Goal: Navigation & Orientation: Understand site structure

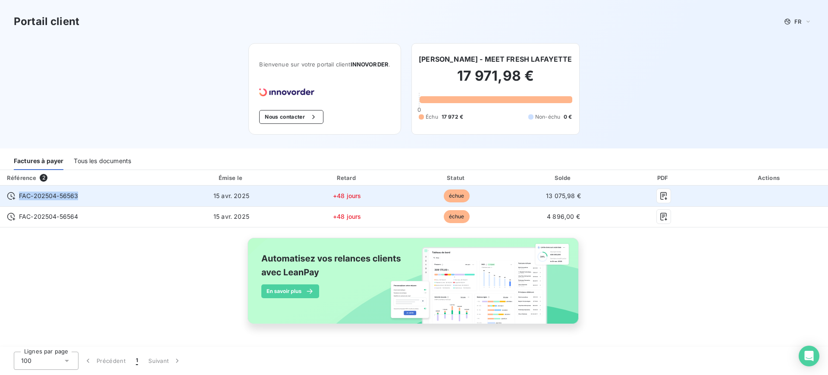
drag, startPoint x: 85, startPoint y: 196, endPoint x: 17, endPoint y: 201, distance: 68.8
click at [17, 201] on td "FAC-202504-56563" at bounding box center [85, 196] width 171 height 21
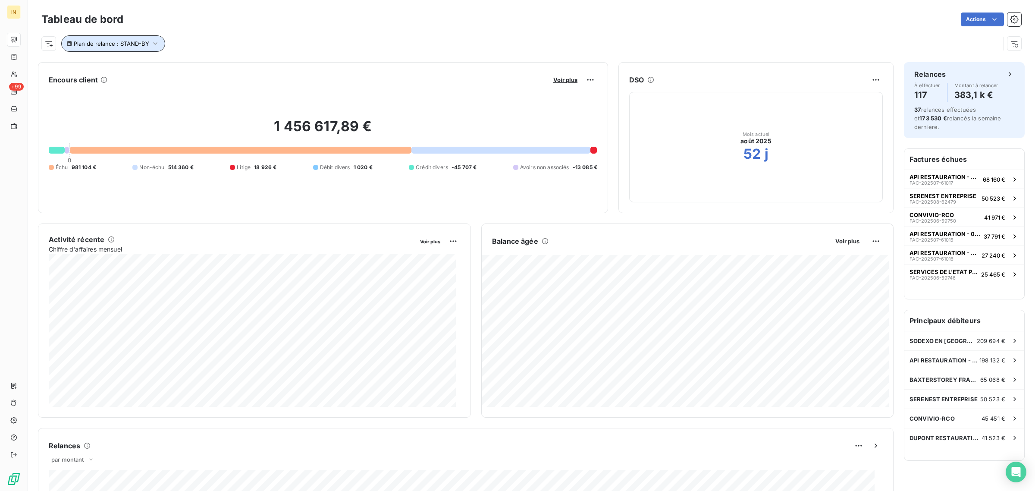
click at [138, 43] on span "Plan de relance : STAND-BY" at bounding box center [112, 43] width 76 height 7
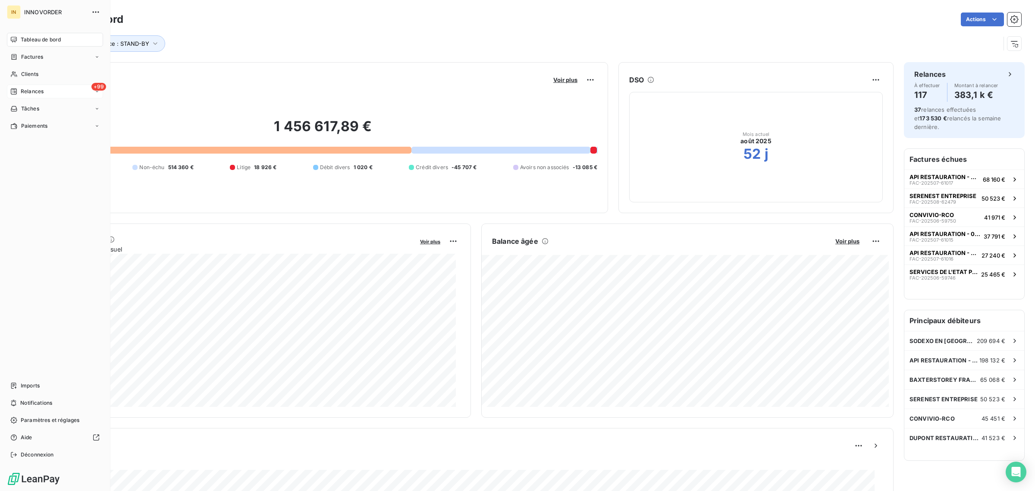
click at [46, 94] on div "+99 Relances" at bounding box center [55, 92] width 96 height 14
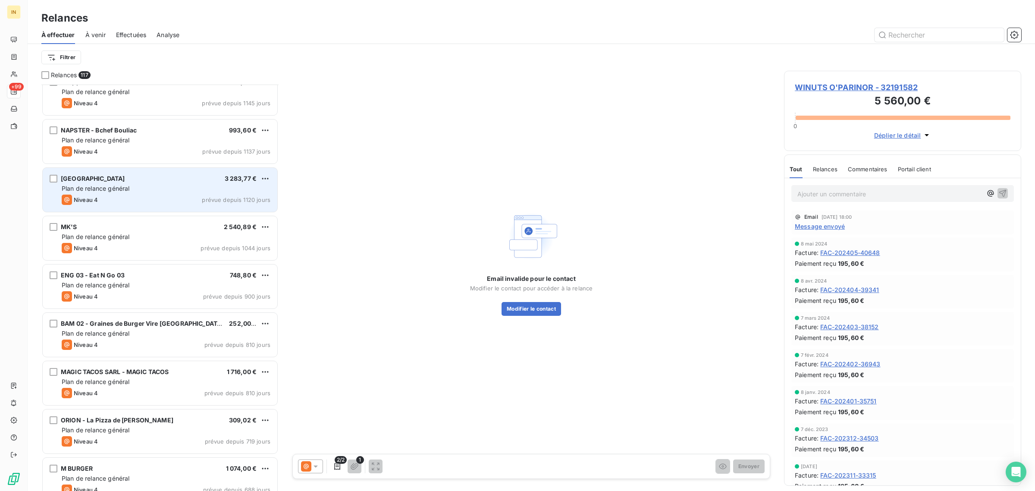
scroll to position [64, 0]
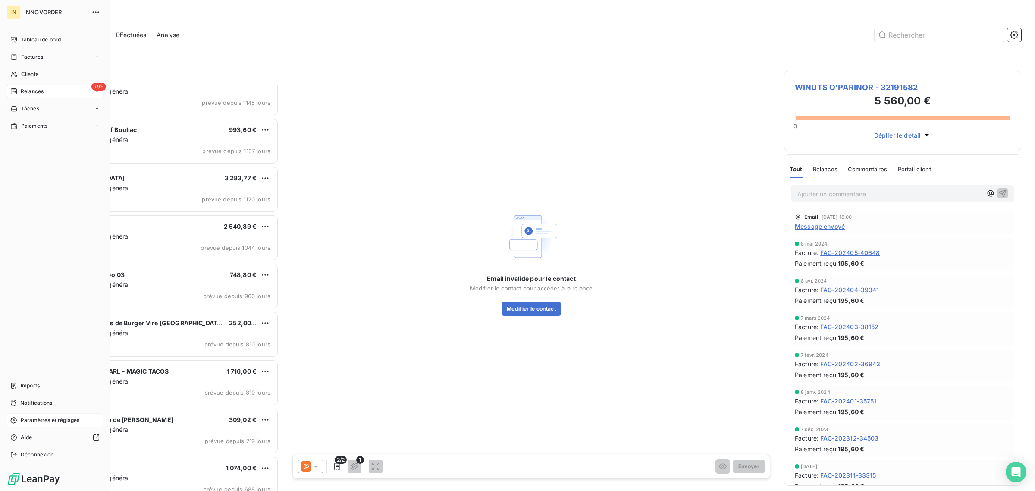
click at [41, 419] on span "Paramètres et réglages" at bounding box center [50, 420] width 59 height 8
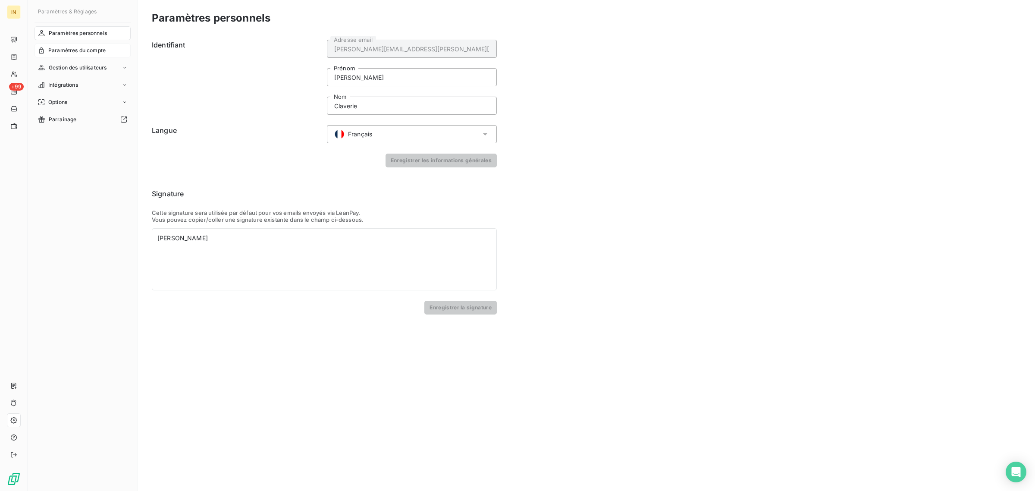
click at [91, 50] on span "Paramètres du compte" at bounding box center [76, 51] width 57 height 8
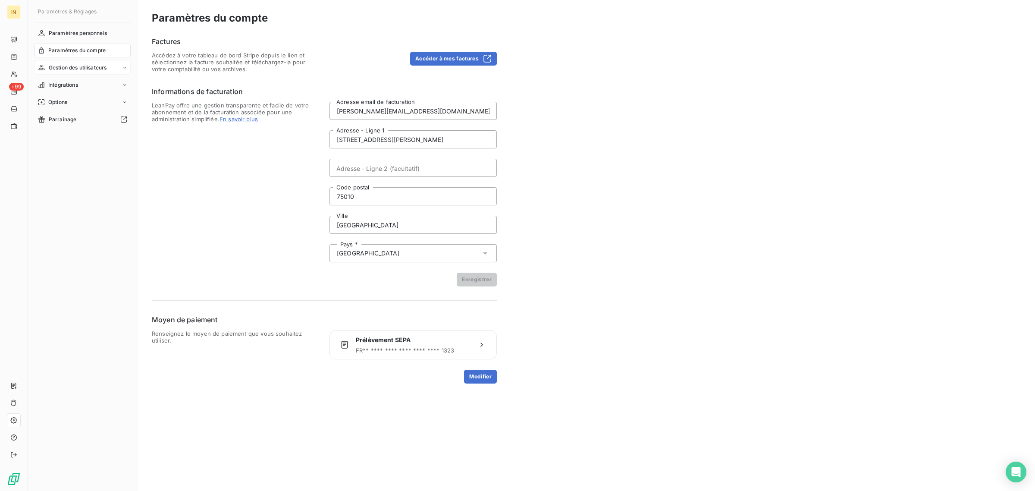
click at [71, 62] on div "Gestion des utilisateurs" at bounding box center [83, 68] width 96 height 14
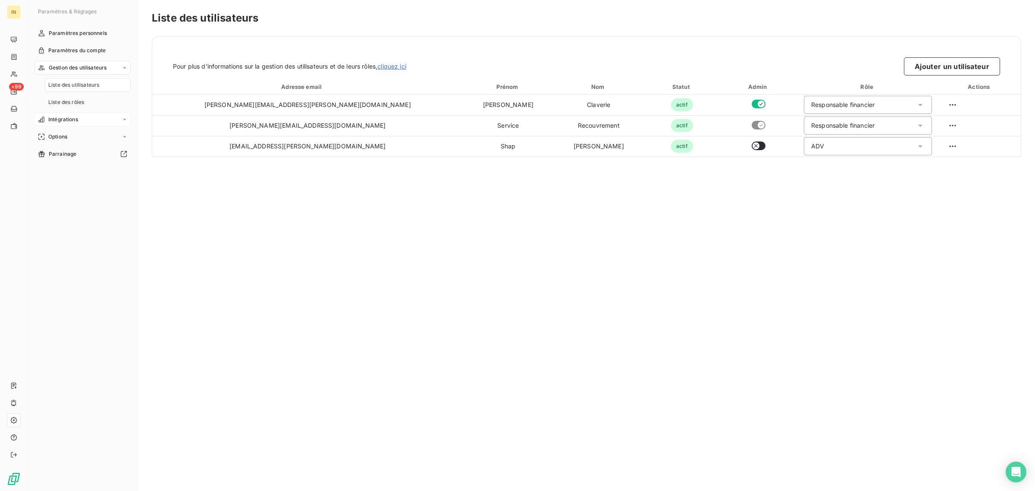
click at [72, 115] on div "Intégrations" at bounding box center [83, 120] width 96 height 14
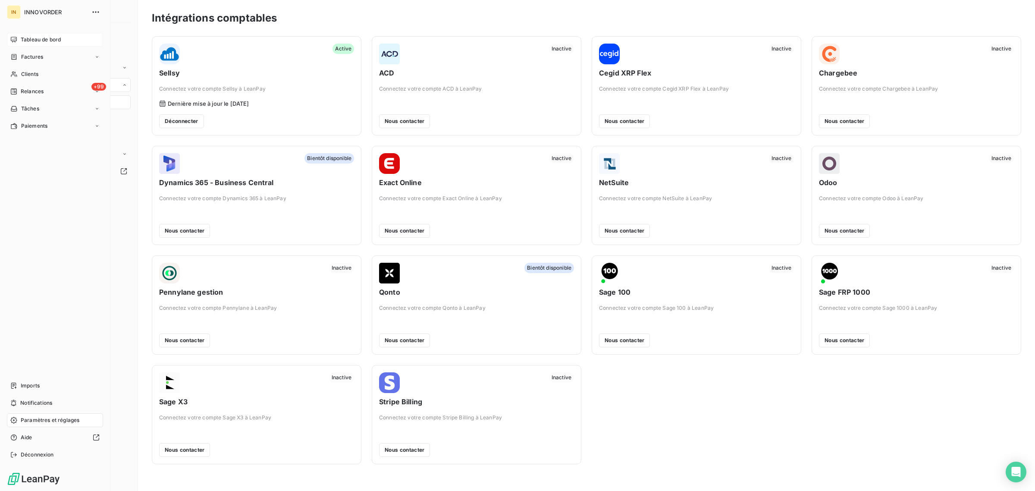
click at [40, 39] on span "Tableau de bord" at bounding box center [41, 40] width 40 height 8
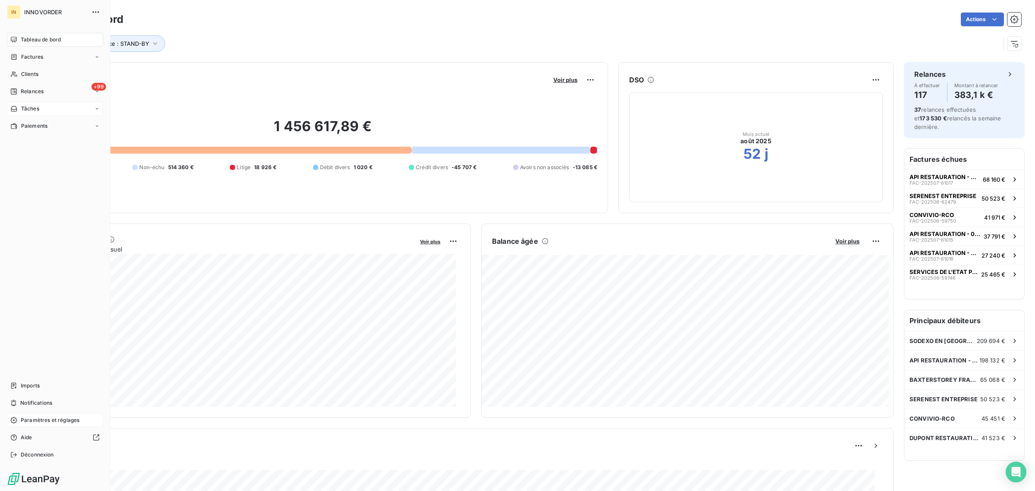
click at [44, 113] on div "Tâches" at bounding box center [55, 109] width 96 height 14
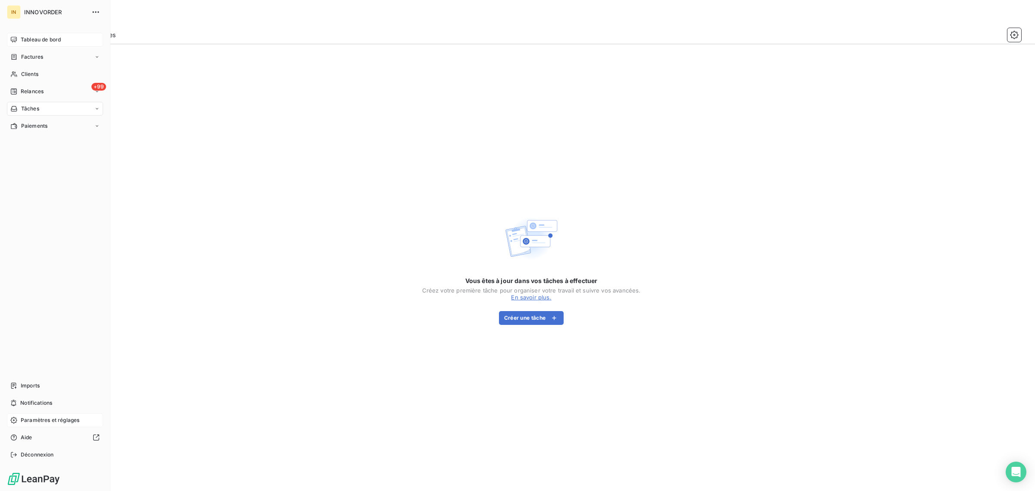
click at [12, 33] on div "Tableau de bord" at bounding box center [55, 40] width 96 height 14
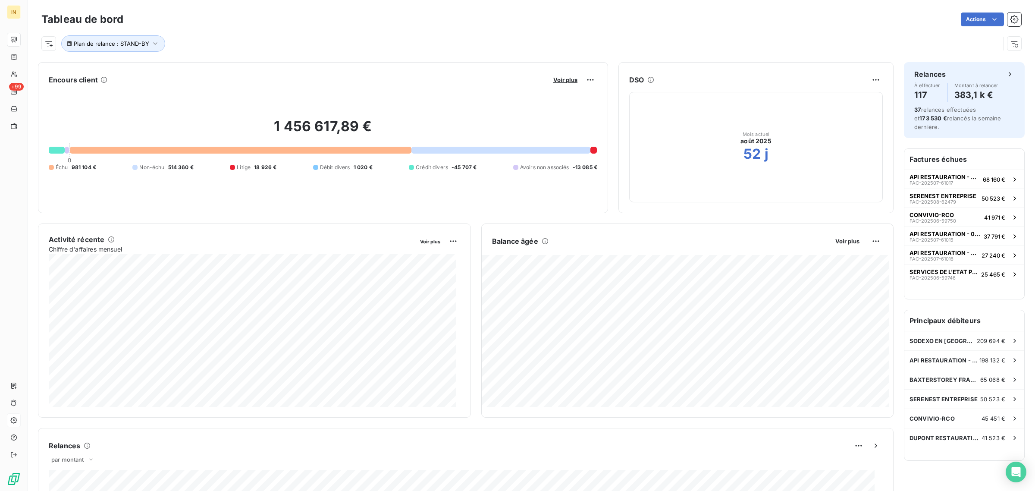
click at [969, 29] on div "Plan de relance : STAND-BY" at bounding box center [531, 39] width 980 height 23
click at [980, 21] on html "IN +99 Tableau de bord Actions Exporter le tableau de bord Plan de relance : ST…" at bounding box center [517, 245] width 1035 height 491
click at [1004, 22] on html "IN +99 Tableau de bord Actions Plan de relance : STAND-BY Encours client Voir p…" at bounding box center [517, 245] width 1035 height 491
click at [1010, 22] on icon "button" at bounding box center [1014, 19] width 9 height 9
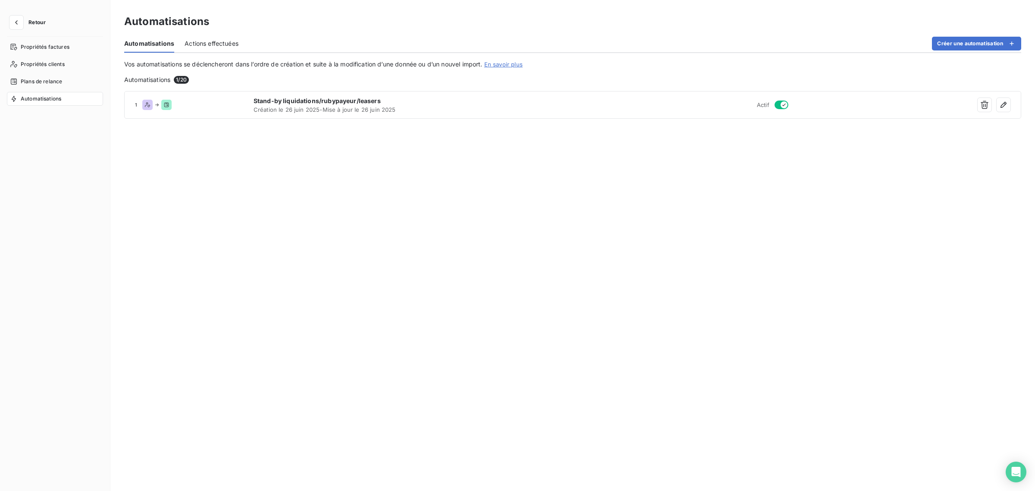
click at [212, 42] on span "Actions effectuées" at bounding box center [212, 43] width 54 height 9
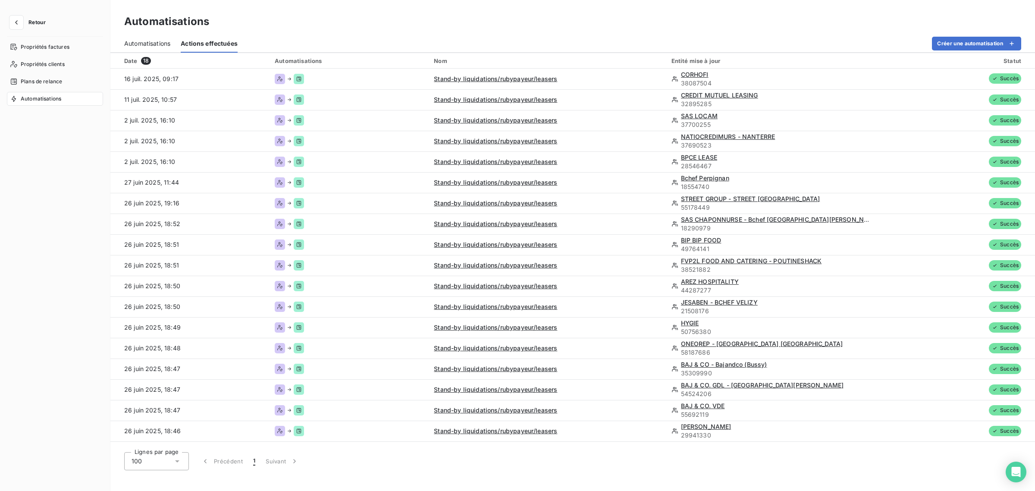
click at [146, 42] on span "Automatisations" at bounding box center [147, 43] width 46 height 9
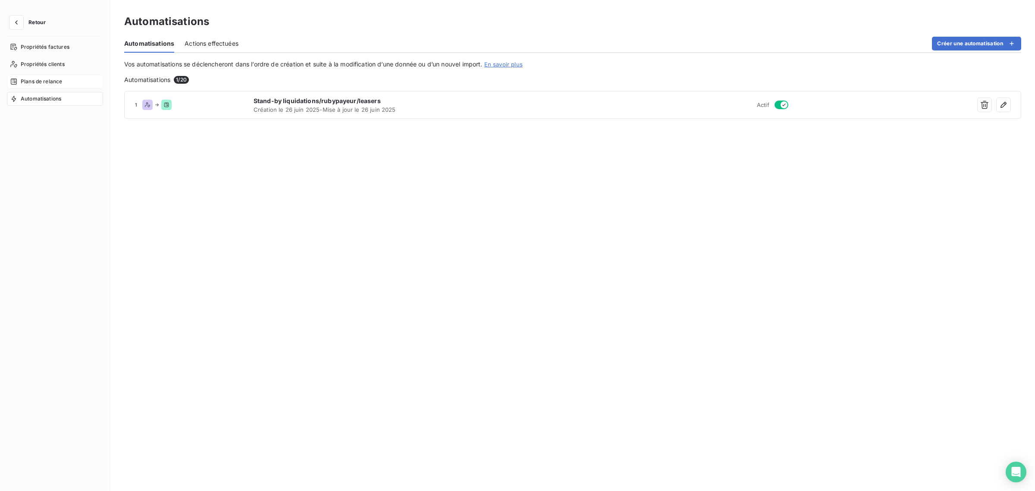
click at [65, 83] on div "Plans de relance" at bounding box center [55, 82] width 96 height 14
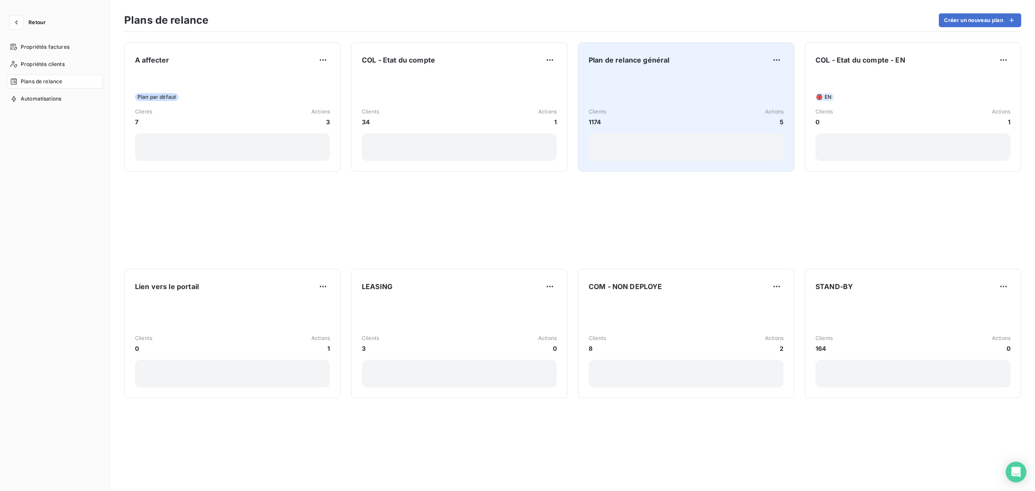
click at [663, 95] on div "Clients 1174 Actions 5" at bounding box center [686, 117] width 195 height 87
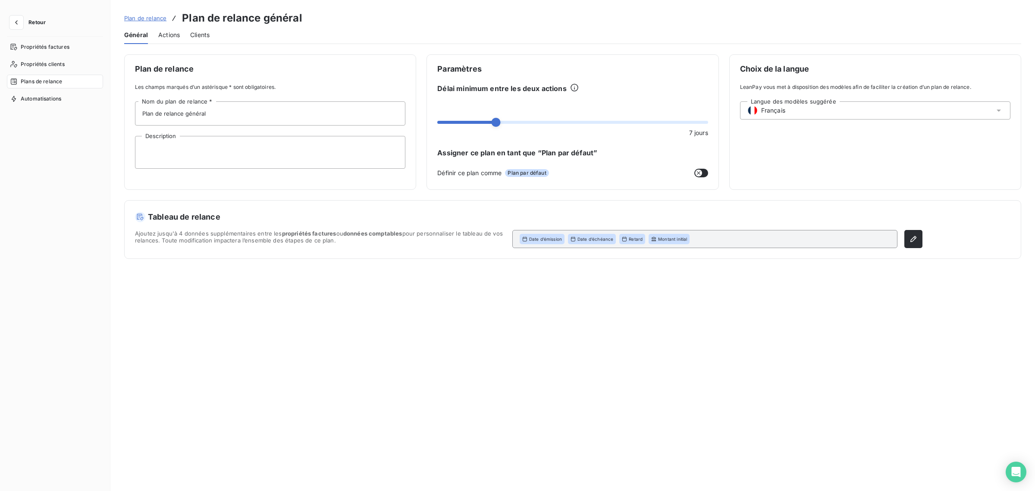
click at [167, 33] on span "Actions" at bounding box center [169, 35] width 22 height 9
